Goal: Navigation & Orientation: Understand site structure

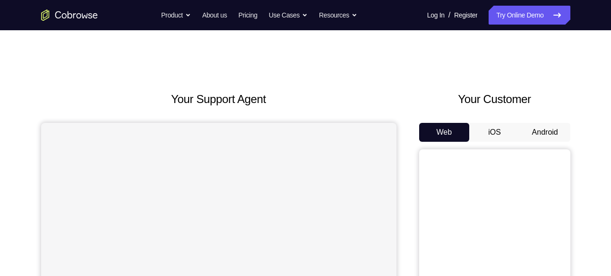
click at [545, 131] on button "Android" at bounding box center [545, 132] width 51 height 19
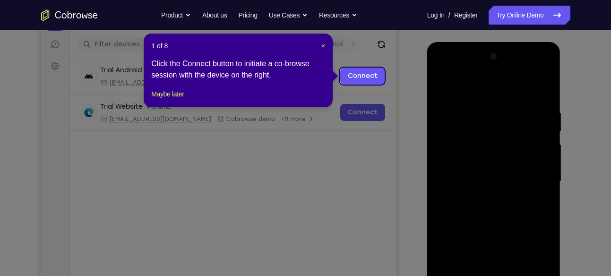
scroll to position [114, 0]
click at [324, 46] on span "×" at bounding box center [324, 47] width 4 height 8
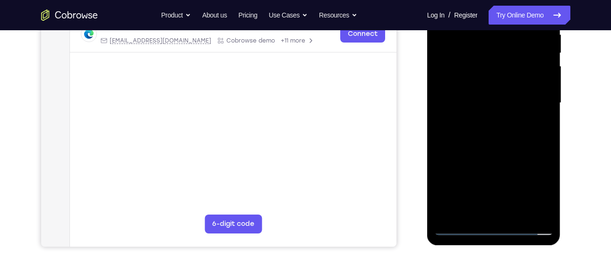
scroll to position [193, 0]
click at [497, 227] on div at bounding box center [494, 102] width 119 height 265
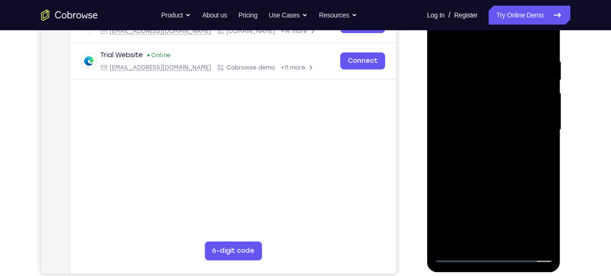
click at [534, 214] on div at bounding box center [494, 130] width 119 height 265
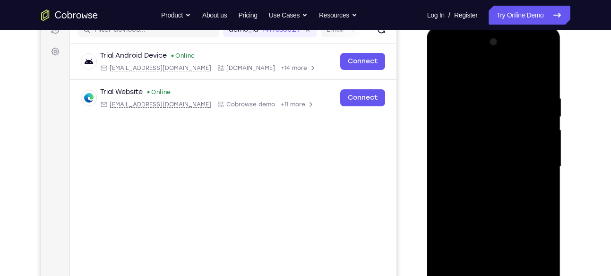
scroll to position [129, 0]
click at [444, 58] on div at bounding box center [494, 167] width 119 height 265
click at [533, 158] on div at bounding box center [494, 167] width 119 height 265
click at [482, 185] on div at bounding box center [494, 167] width 119 height 265
click at [502, 151] on div at bounding box center [494, 167] width 119 height 265
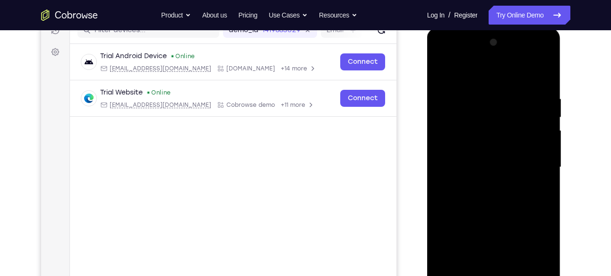
click at [485, 157] on div at bounding box center [494, 167] width 119 height 265
click at [520, 160] on div at bounding box center [494, 167] width 119 height 265
click at [492, 163] on div at bounding box center [494, 167] width 119 height 265
click at [528, 160] on div at bounding box center [494, 167] width 119 height 265
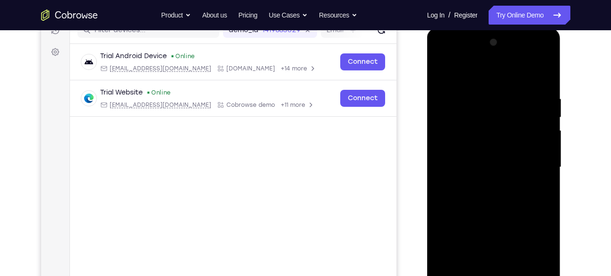
click at [489, 163] on div at bounding box center [494, 167] width 119 height 265
click at [486, 183] on div at bounding box center [494, 167] width 119 height 265
click at [501, 145] on div at bounding box center [494, 167] width 119 height 265
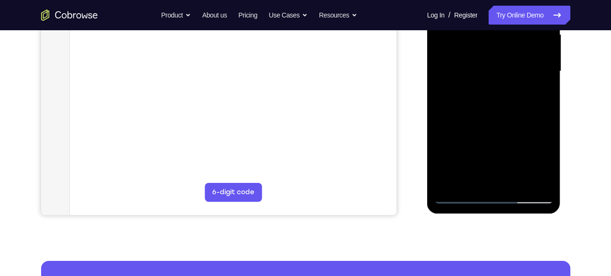
scroll to position [225, 0]
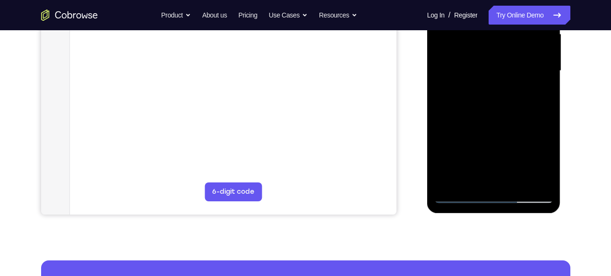
click at [543, 180] on div at bounding box center [494, 71] width 119 height 265
click at [515, 183] on div at bounding box center [494, 71] width 119 height 265
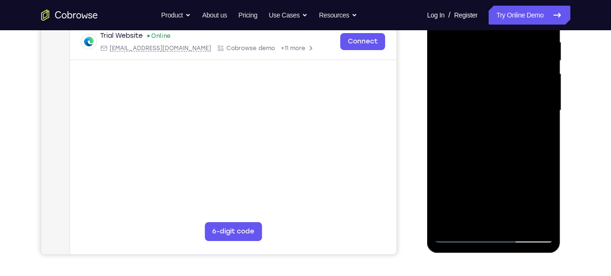
scroll to position [185, 0]
click at [507, 162] on div at bounding box center [494, 111] width 119 height 265
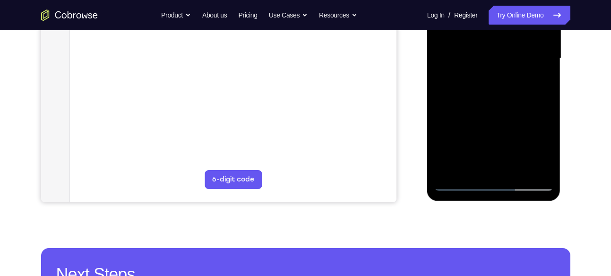
scroll to position [239, 0]
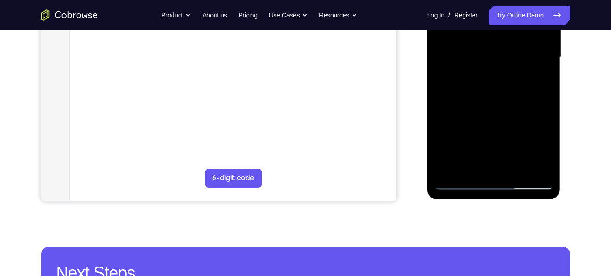
click at [463, 178] on div at bounding box center [494, 57] width 119 height 265
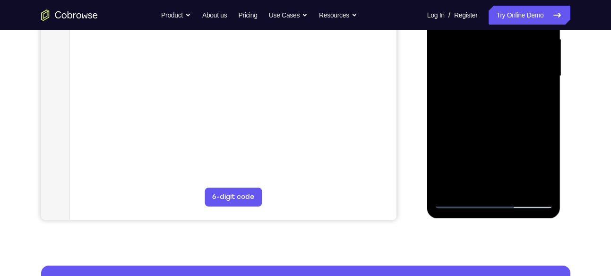
scroll to position [218, 0]
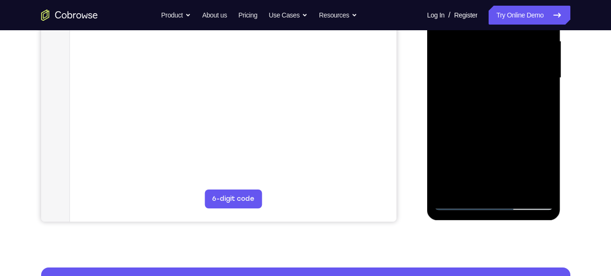
click at [458, 202] on div at bounding box center [494, 78] width 119 height 265
click at [540, 187] on div at bounding box center [494, 78] width 119 height 265
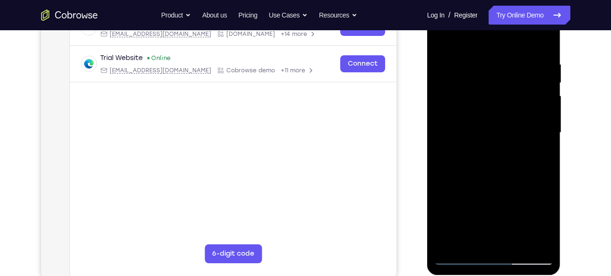
scroll to position [162, 0]
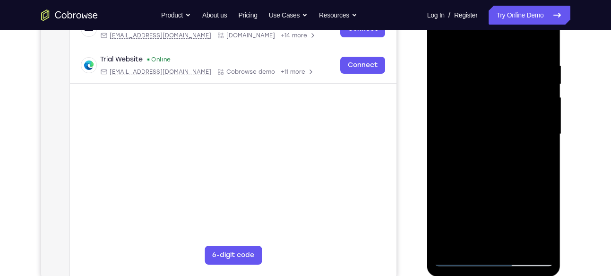
drag, startPoint x: 500, startPoint y: 175, endPoint x: 507, endPoint y: 102, distance: 74.2
click at [507, 102] on div at bounding box center [494, 134] width 119 height 265
drag, startPoint x: 485, startPoint y: 175, endPoint x: 499, endPoint y: 138, distance: 39.8
click at [499, 138] on div at bounding box center [494, 134] width 119 height 265
click at [456, 161] on div at bounding box center [494, 134] width 119 height 265
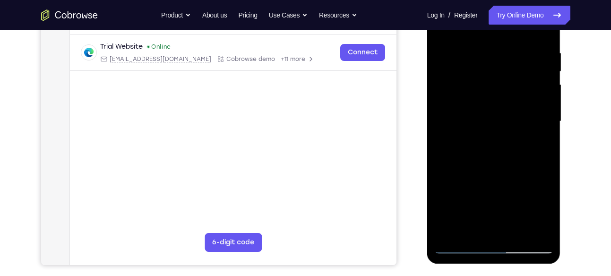
scroll to position [174, 0]
click at [542, 74] on div at bounding box center [494, 122] width 119 height 265
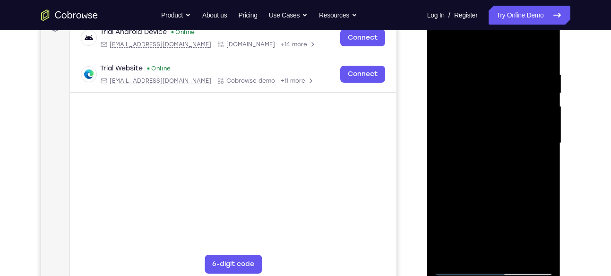
scroll to position [153, 0]
click at [546, 95] on div at bounding box center [494, 142] width 119 height 265
click at [440, 94] on div at bounding box center [494, 142] width 119 height 265
click at [546, 94] on div at bounding box center [494, 142] width 119 height 265
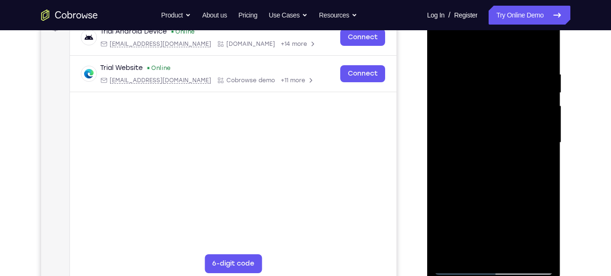
click at [546, 94] on div at bounding box center [494, 142] width 119 height 265
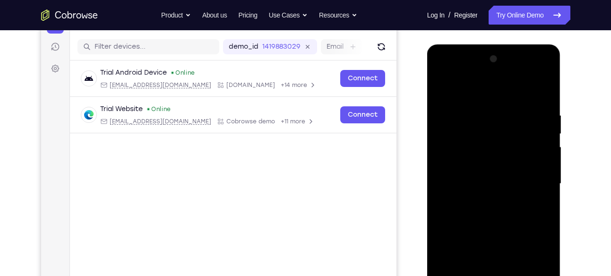
scroll to position [110, 0]
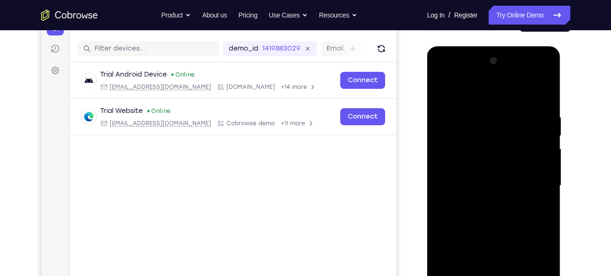
drag, startPoint x: 527, startPoint y: 122, endPoint x: 525, endPoint y: 146, distance: 23.7
click at [525, 146] on div at bounding box center [494, 185] width 119 height 265
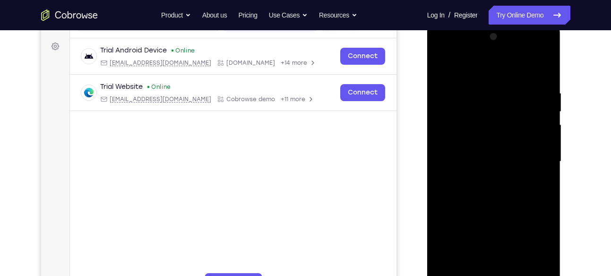
scroll to position [135, 0]
click at [548, 132] on div at bounding box center [494, 161] width 119 height 265
click at [440, 136] on div at bounding box center [494, 161] width 119 height 265
click at [549, 135] on div at bounding box center [494, 161] width 119 height 265
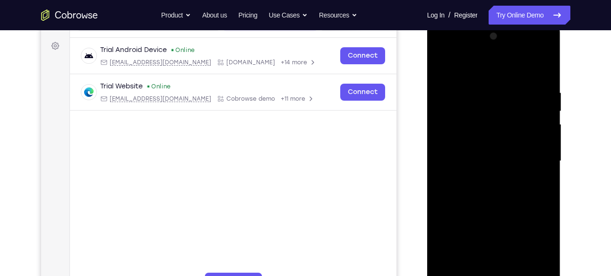
click at [549, 135] on div at bounding box center [494, 161] width 119 height 265
click at [549, 134] on div at bounding box center [494, 161] width 119 height 265
click at [436, 136] on div at bounding box center [494, 161] width 119 height 265
click at [440, 133] on div at bounding box center [494, 161] width 119 height 265
click at [547, 135] on div at bounding box center [494, 161] width 119 height 265
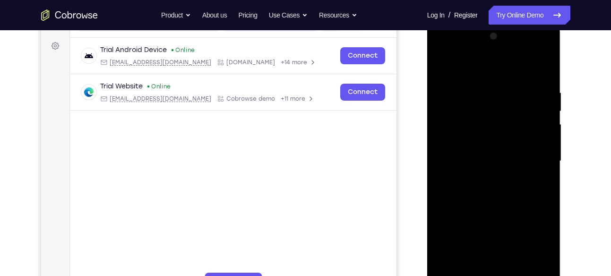
click at [547, 135] on div at bounding box center [494, 161] width 119 height 265
click at [438, 135] on div at bounding box center [494, 161] width 119 height 265
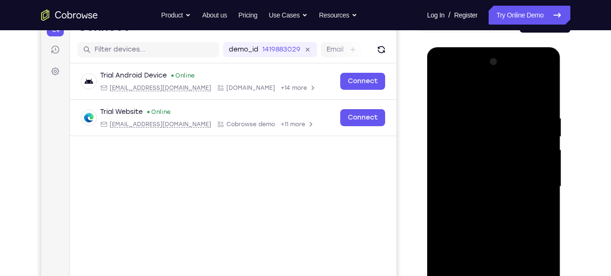
scroll to position [108, 0]
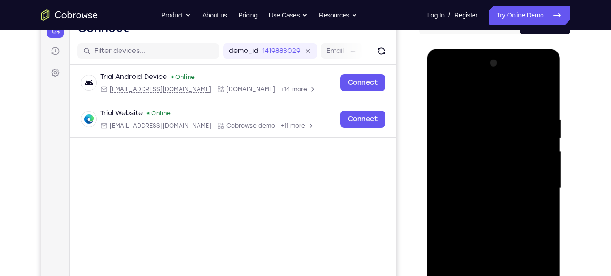
click at [442, 93] on div at bounding box center [494, 188] width 119 height 265
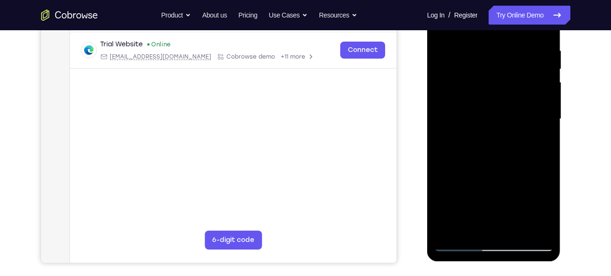
scroll to position [199, 0]
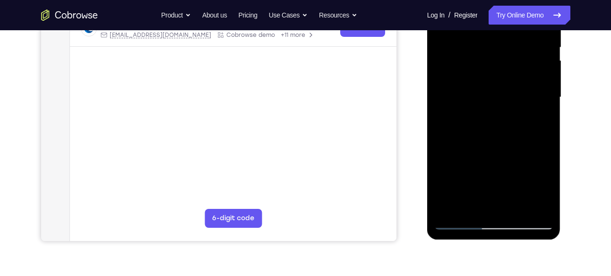
drag, startPoint x: 492, startPoint y: 168, endPoint x: 502, endPoint y: 132, distance: 37.2
click at [502, 132] on div at bounding box center [494, 97] width 119 height 265
drag, startPoint x: 495, startPoint y: 167, endPoint x: 507, endPoint y: 108, distance: 59.8
drag, startPoint x: 507, startPoint y: 108, endPoint x: 489, endPoint y: 155, distance: 49.5
click at [489, 155] on div at bounding box center [494, 97] width 119 height 265
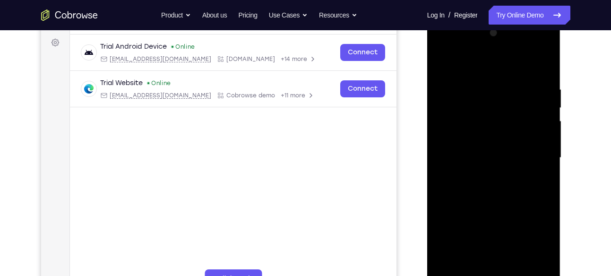
scroll to position [137, 0]
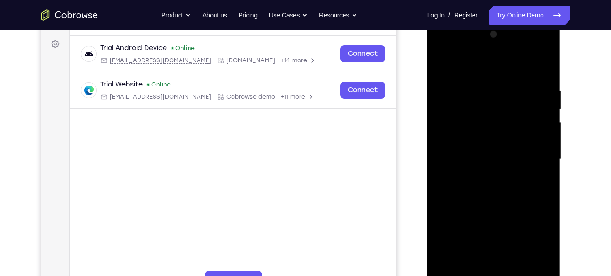
click at [547, 112] on div at bounding box center [494, 159] width 119 height 265
click at [548, 112] on div at bounding box center [494, 159] width 119 height 265
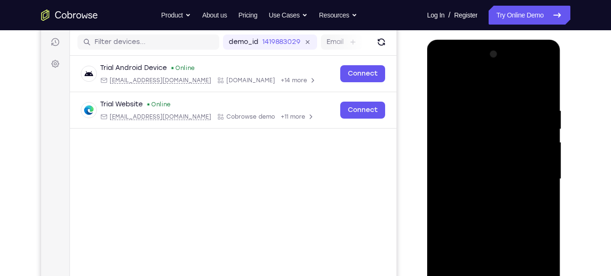
scroll to position [113, 0]
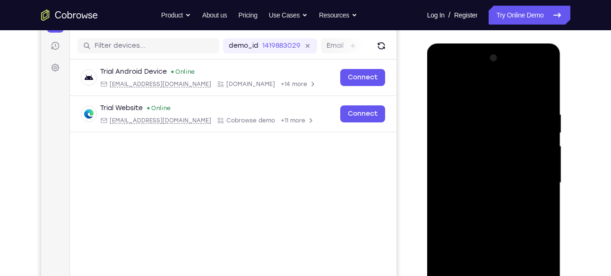
drag, startPoint x: 518, startPoint y: 113, endPoint x: 513, endPoint y: 134, distance: 21.6
click at [513, 134] on div at bounding box center [494, 183] width 119 height 265
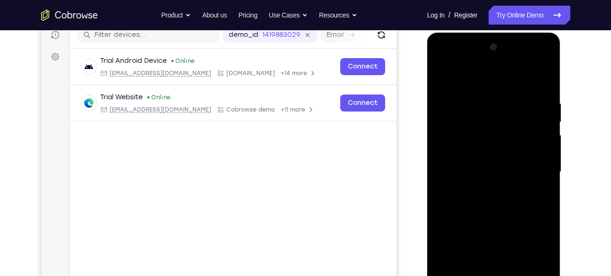
scroll to position [126, 0]
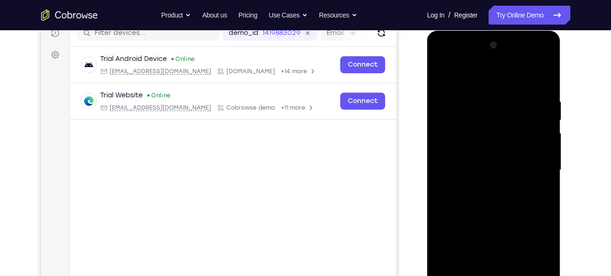
click at [548, 147] on div at bounding box center [494, 170] width 119 height 265
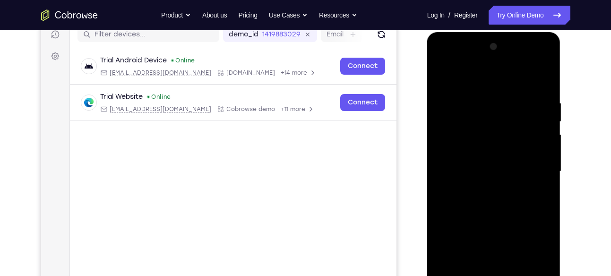
click at [444, 77] on div at bounding box center [494, 171] width 119 height 265
drag, startPoint x: 494, startPoint y: 191, endPoint x: 517, endPoint y: 88, distance: 105.7
click at [517, 88] on div at bounding box center [494, 171] width 119 height 265
drag, startPoint x: 504, startPoint y: 166, endPoint x: 518, endPoint y: 106, distance: 62.1
click at [518, 106] on div at bounding box center [494, 171] width 119 height 265
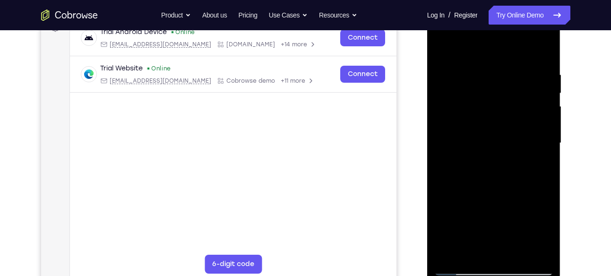
scroll to position [155, 0]
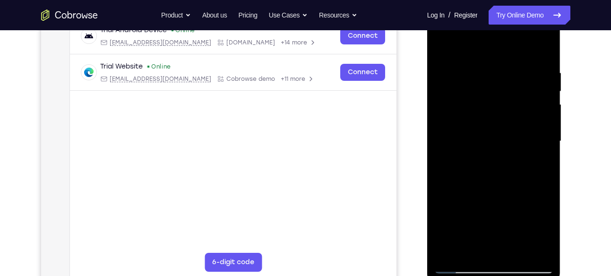
click at [486, 183] on div at bounding box center [494, 141] width 119 height 265
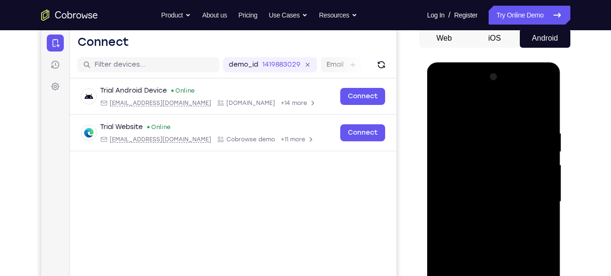
scroll to position [107, 0]
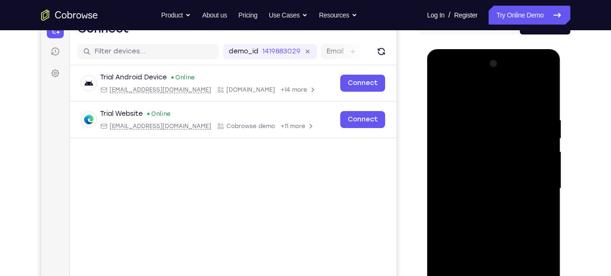
click at [546, 131] on div at bounding box center [494, 188] width 119 height 265
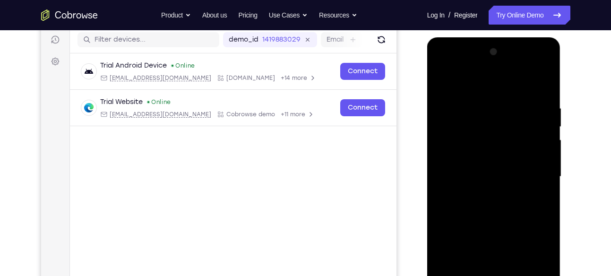
scroll to position [129, 0]
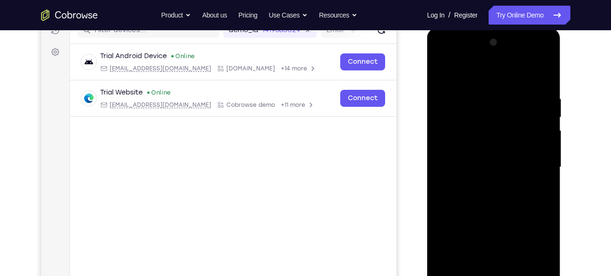
click at [547, 108] on div at bounding box center [494, 167] width 119 height 265
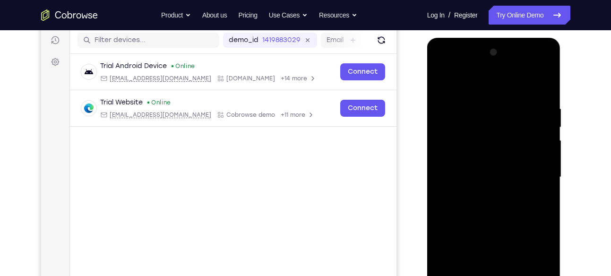
scroll to position [117, 0]
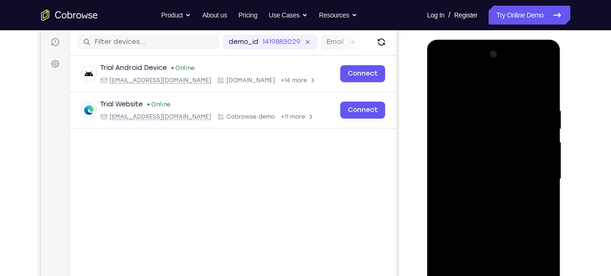
click at [547, 119] on div at bounding box center [494, 179] width 119 height 265
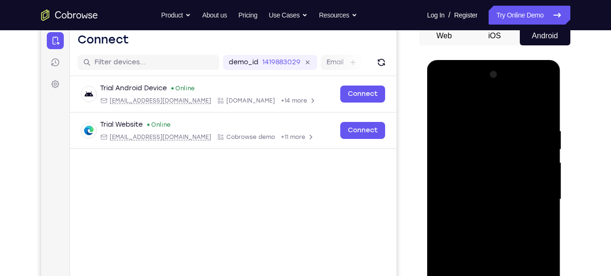
drag, startPoint x: 512, startPoint y: 129, endPoint x: 510, endPoint y: 140, distance: 11.6
click at [510, 140] on div at bounding box center [494, 199] width 119 height 265
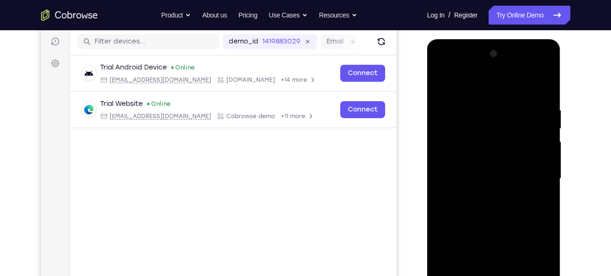
scroll to position [116, 0]
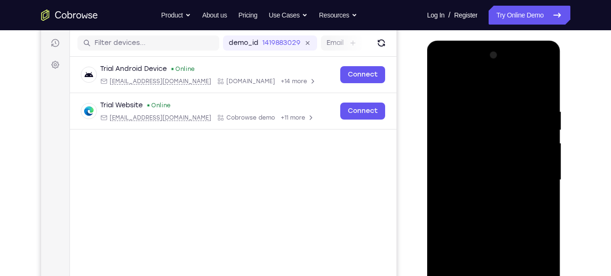
click at [548, 142] on div at bounding box center [494, 180] width 119 height 265
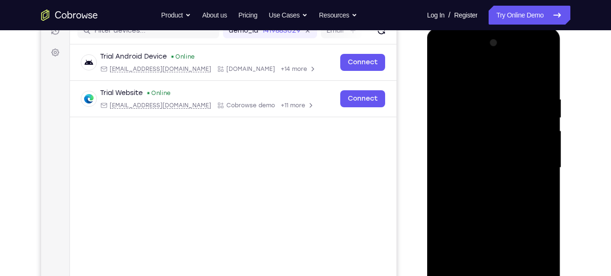
scroll to position [129, 0]
